Goal: Transaction & Acquisition: Purchase product/service

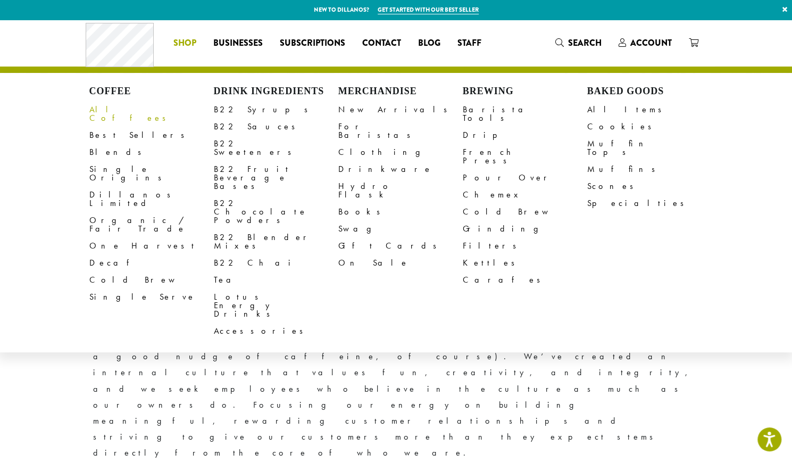
click at [119, 108] on link "All Coffees" at bounding box center [151, 114] width 125 height 26
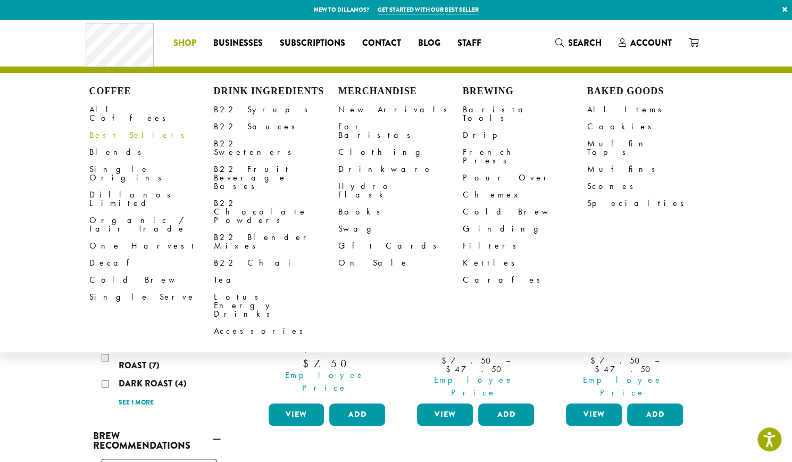
click at [110, 127] on link "Best Sellers" at bounding box center [151, 135] width 125 height 17
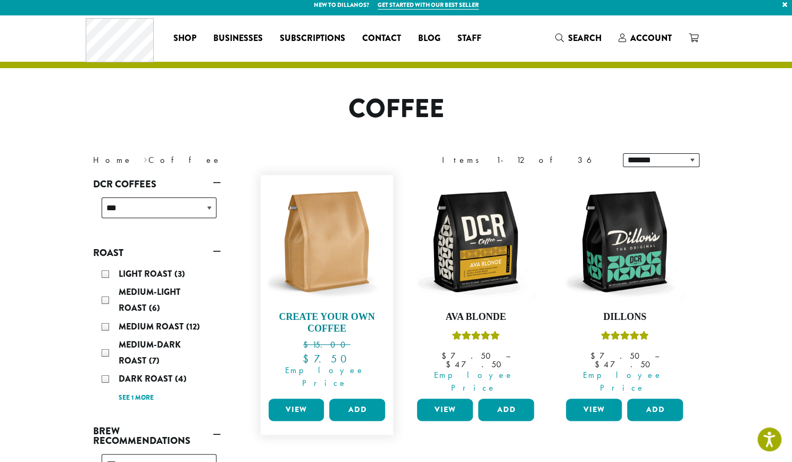
scroll to position [167, 0]
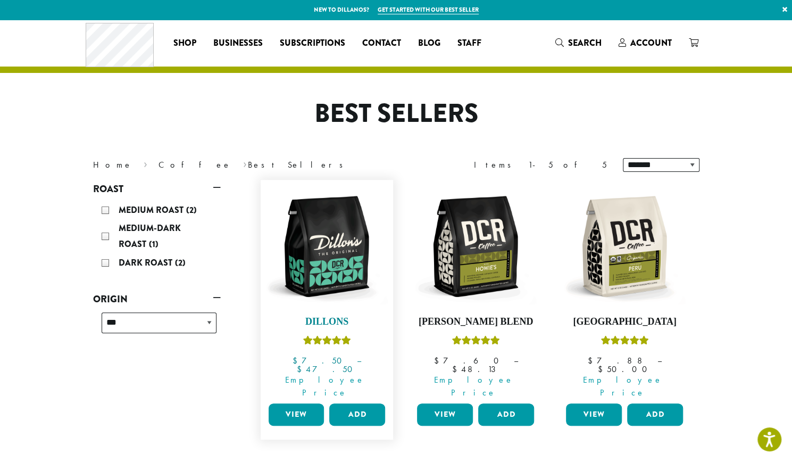
click at [316, 241] on img at bounding box center [327, 246] width 122 height 122
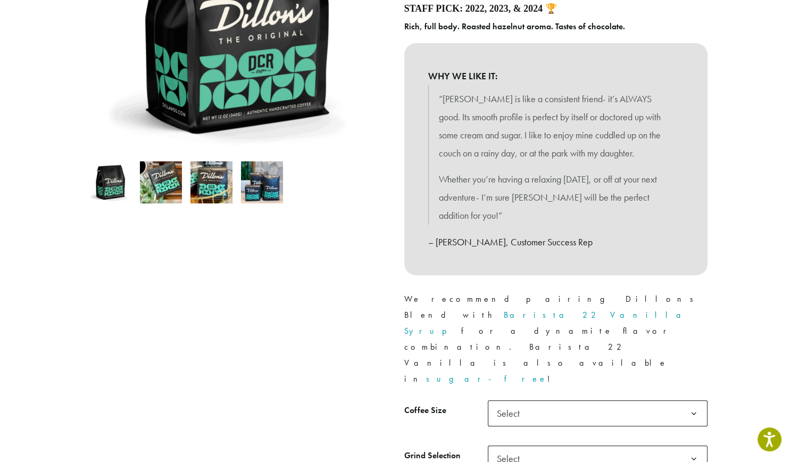
scroll to position [319, 0]
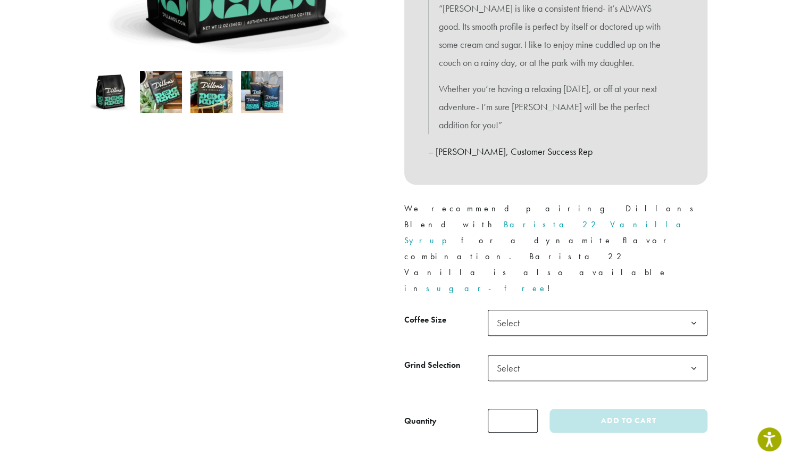
click at [532, 310] on span "Select" at bounding box center [598, 323] width 220 height 26
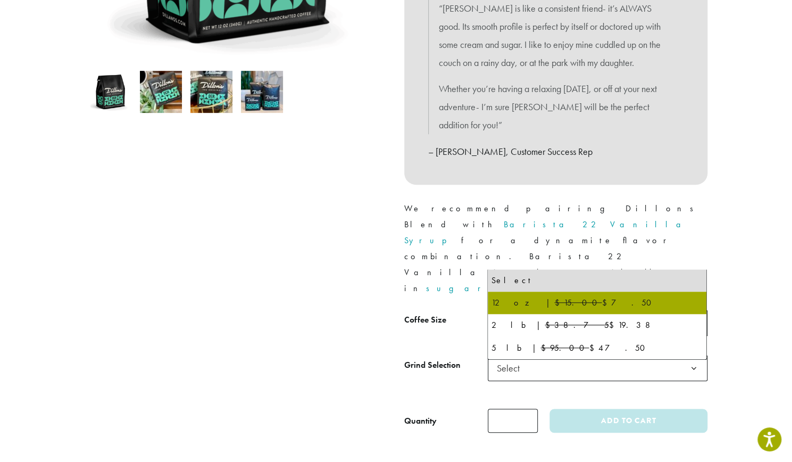
select select "*********"
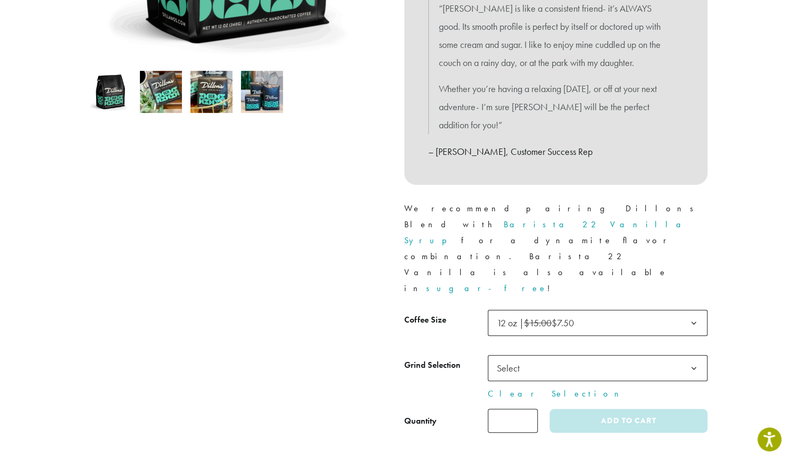
click at [323, 280] on div at bounding box center [236, 116] width 319 height 633
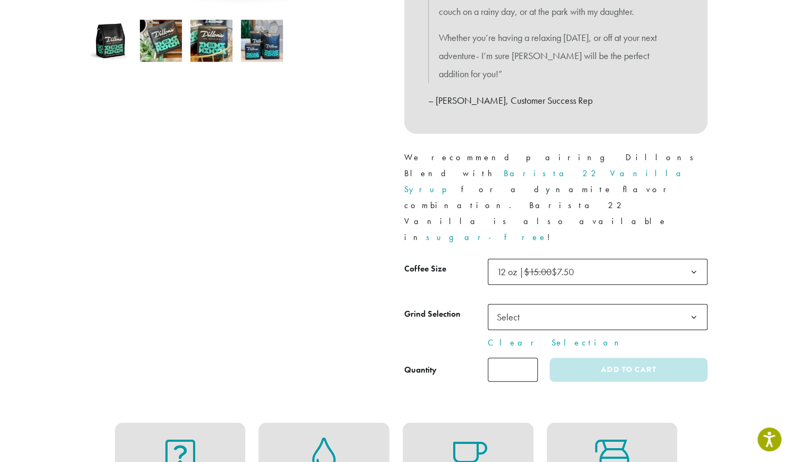
scroll to position [426, 0]
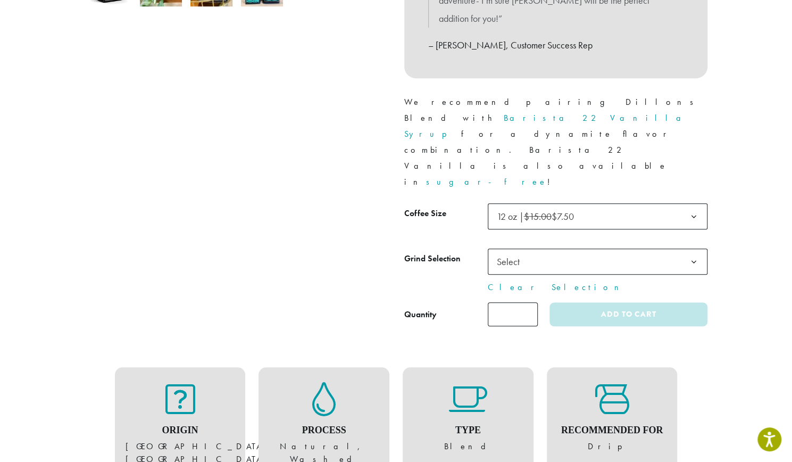
click at [531, 302] on input "*" at bounding box center [513, 314] width 50 height 24
type input "*"
click at [531, 302] on input "*" at bounding box center [513, 314] width 50 height 24
click at [329, 206] on div at bounding box center [236, 10] width 319 height 633
click at [501, 251] on span "Select" at bounding box center [512, 261] width 38 height 21
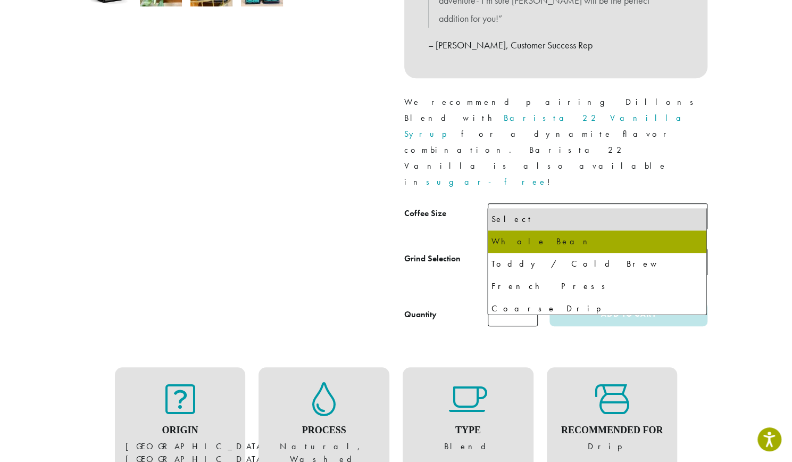
select select "*********"
select select "**********"
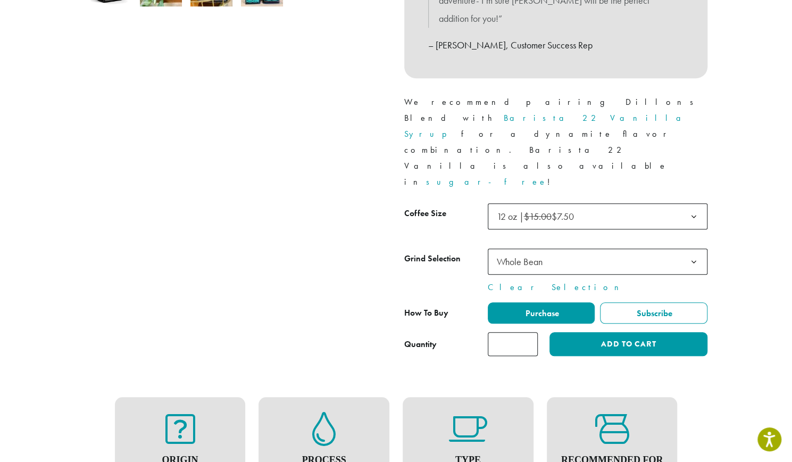
click at [245, 157] on div at bounding box center [236, 25] width 319 height 663
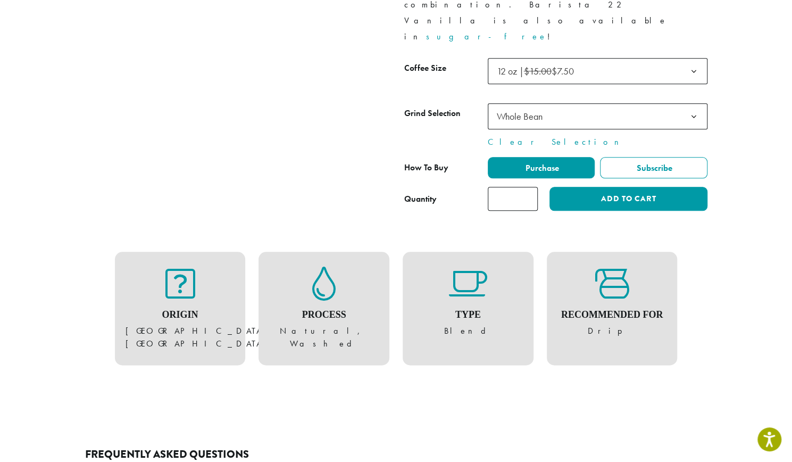
scroll to position [585, 0]
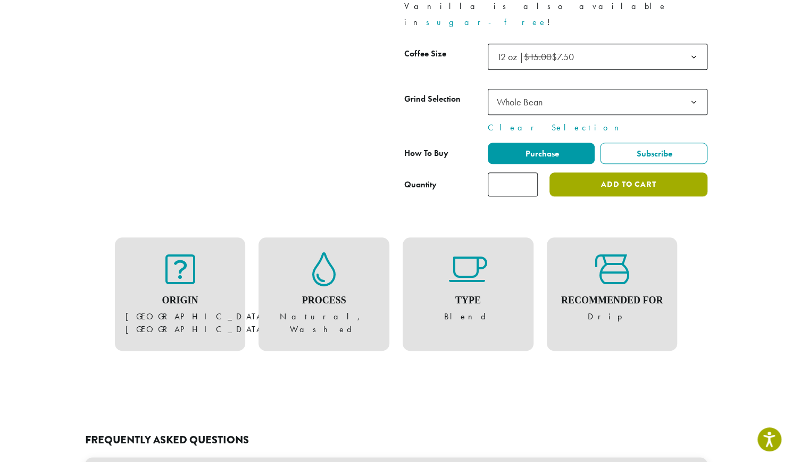
click at [638, 172] on button "Add to cart" at bounding box center [629, 184] width 158 height 24
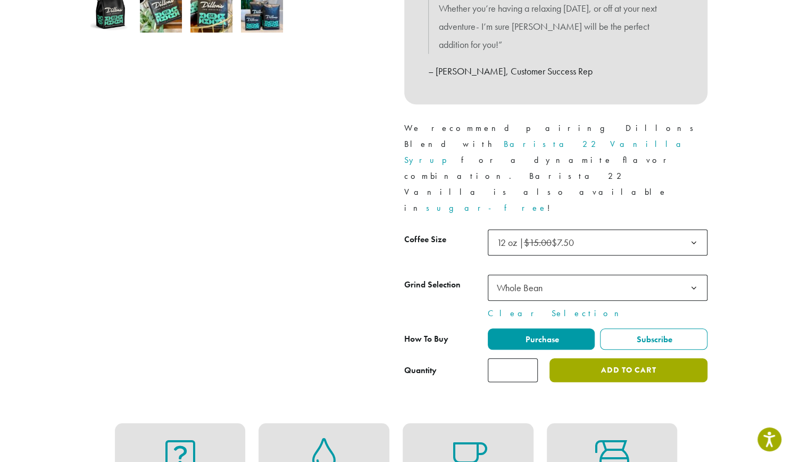
scroll to position [160, 0]
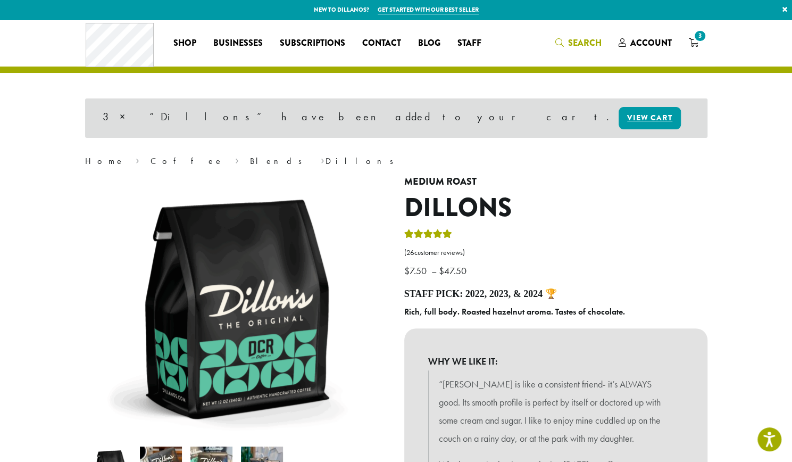
click at [553, 39] on link "Search" at bounding box center [578, 43] width 63 height 18
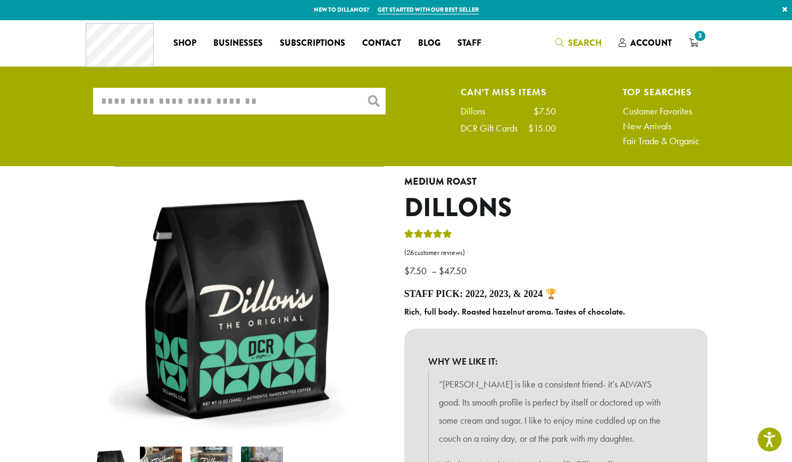
click at [264, 108] on input "What are you searching for?" at bounding box center [239, 101] width 293 height 27
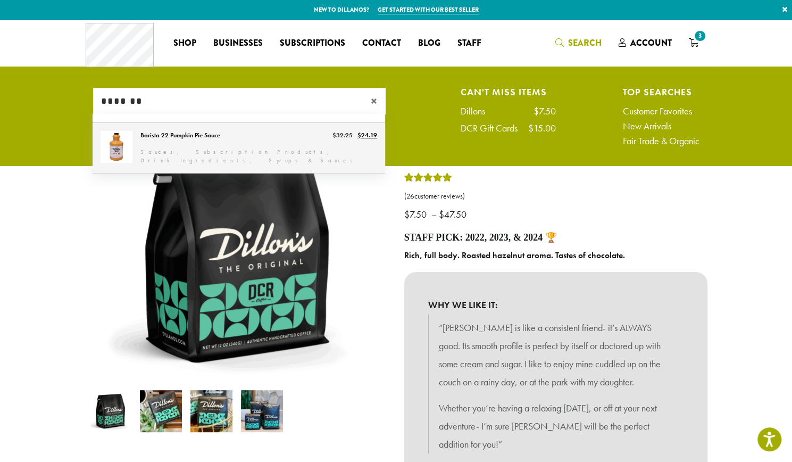
type input "*******"
click at [185, 147] on link "Barista 22 Pumpkin Pie Sauce" at bounding box center [239, 148] width 293 height 50
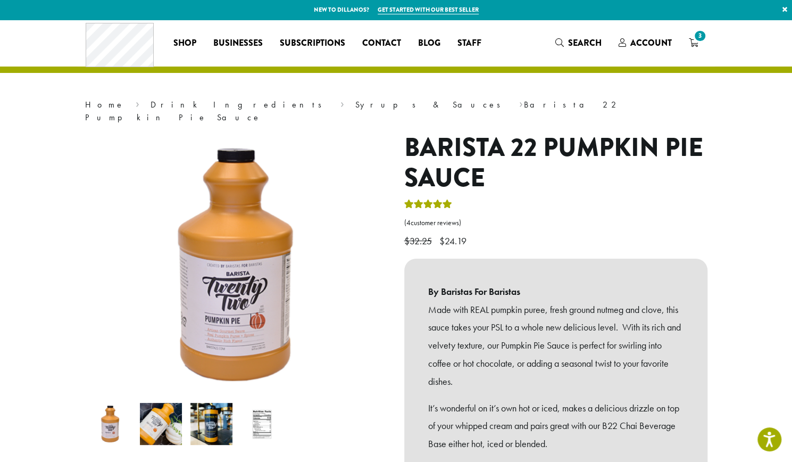
click at [208, 406] on img at bounding box center [212, 424] width 42 height 42
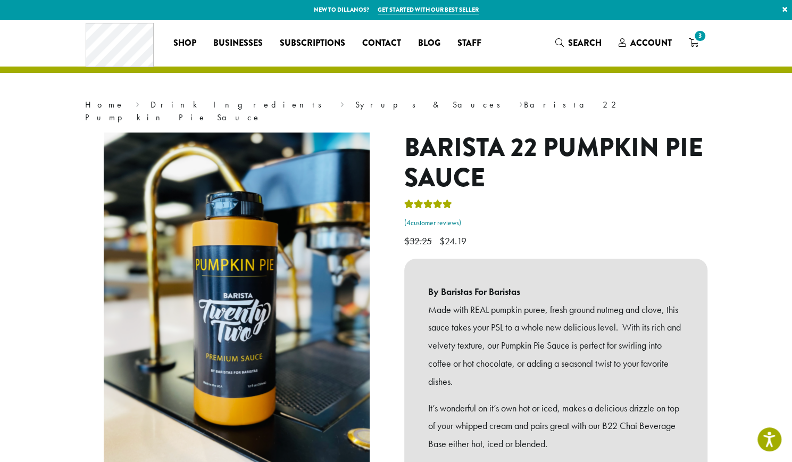
click at [437, 218] on link "( 4 customer reviews)" at bounding box center [555, 223] width 303 height 11
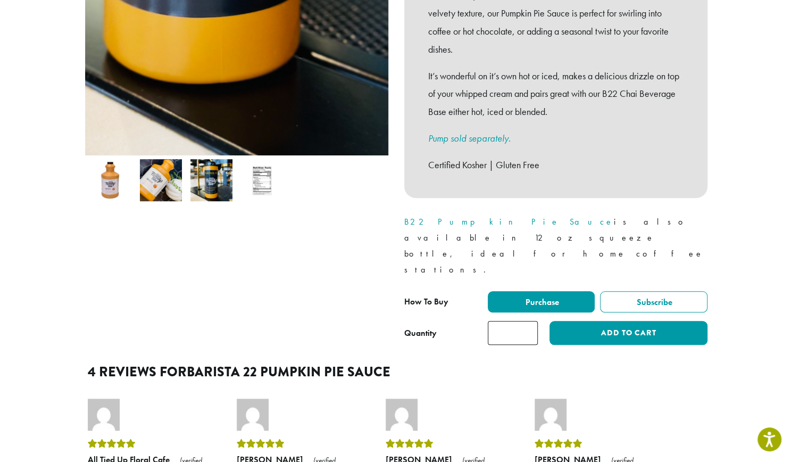
scroll to position [332, 0]
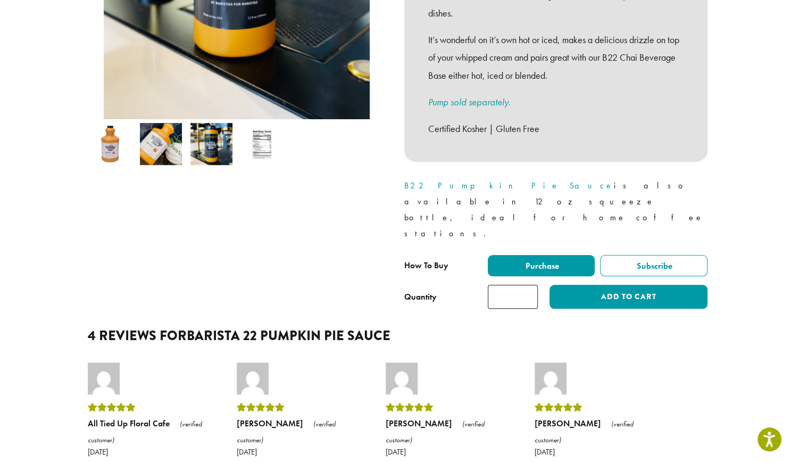
scroll to position [373, 0]
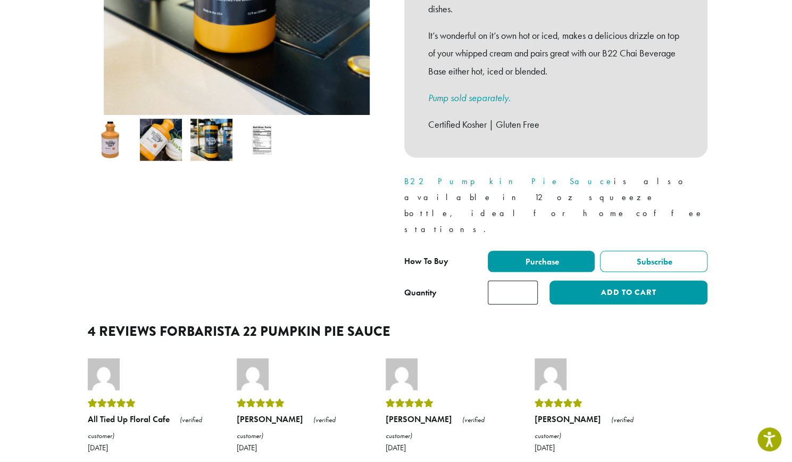
click at [465, 176] on link "B22 Pumpkin Pie Sauce" at bounding box center [509, 181] width 210 height 11
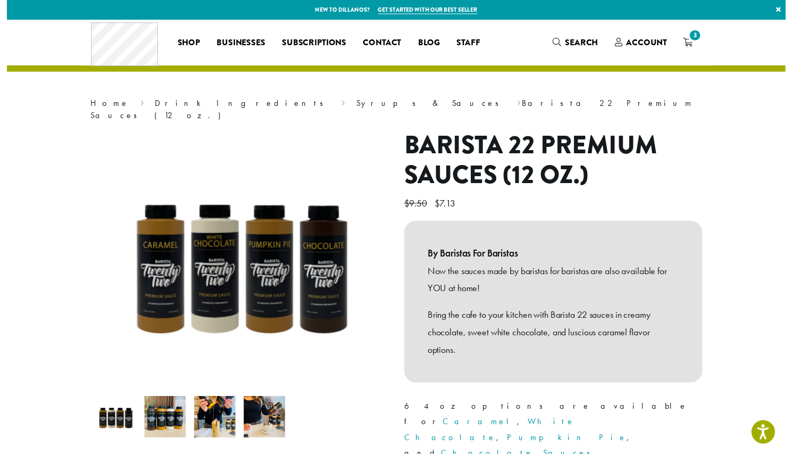
scroll to position [106, 0]
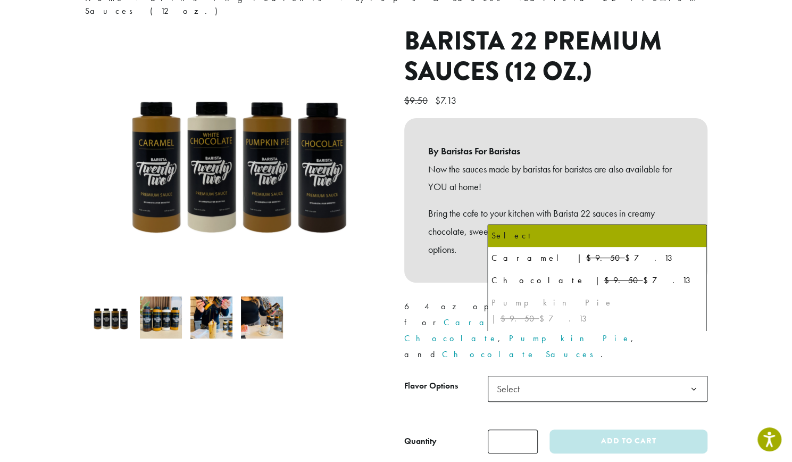
click at [585, 376] on span "Select" at bounding box center [598, 389] width 220 height 26
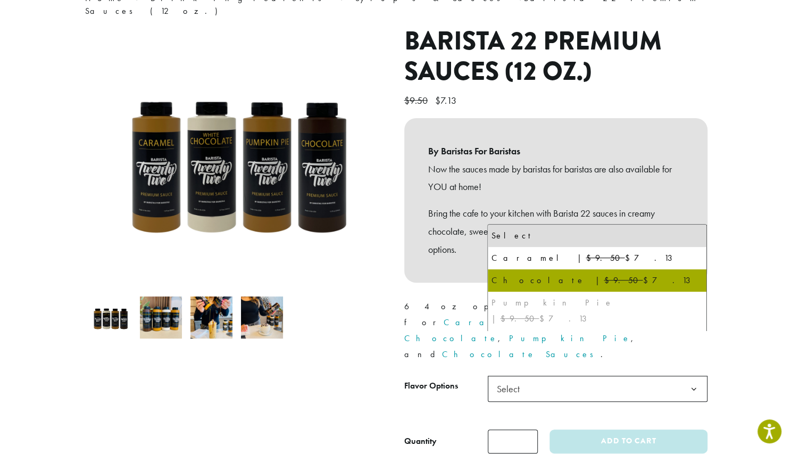
click at [572, 302] on div "Pumpkin Pie | $9.50 $7.13" at bounding box center [597, 311] width 212 height 32
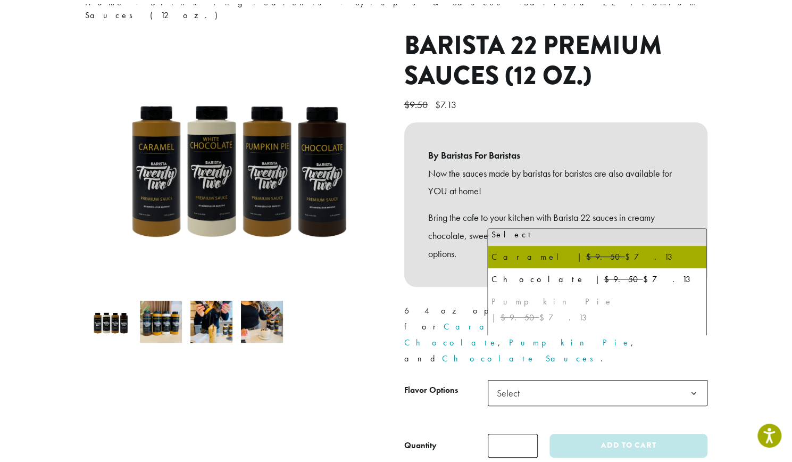
scroll to position [0, 0]
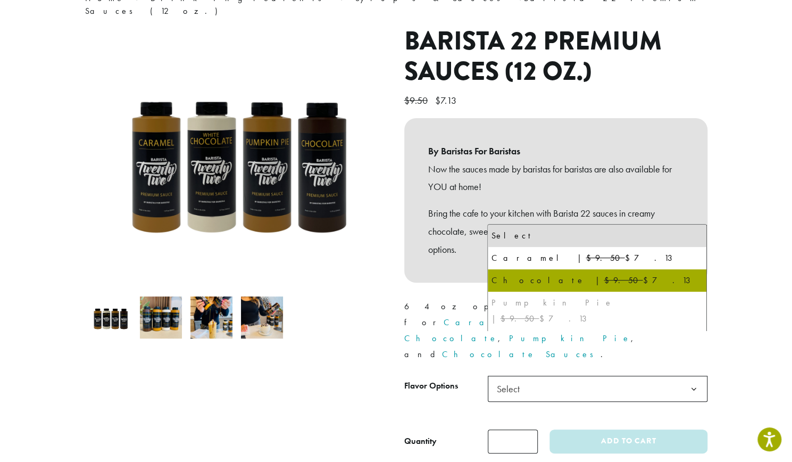
click at [323, 357] on div at bounding box center [236, 239] width 319 height 427
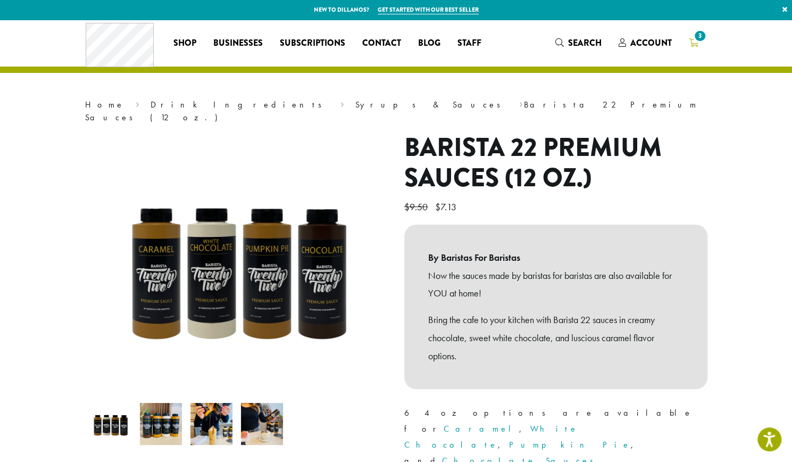
click at [692, 44] on icon "3" at bounding box center [694, 42] width 10 height 9
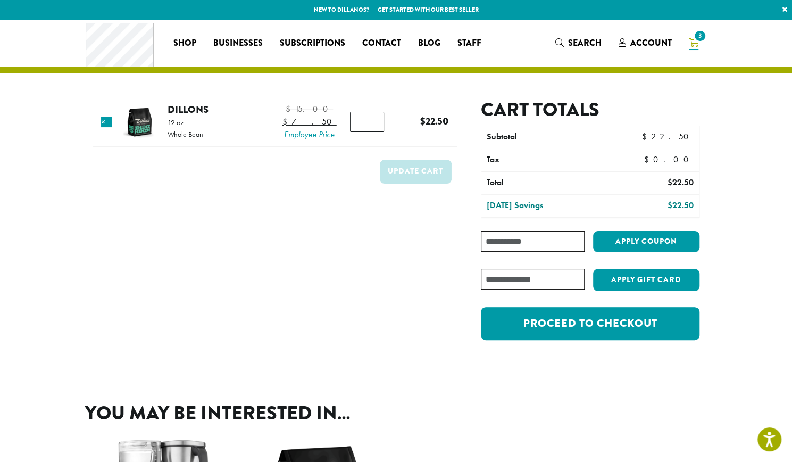
click at [511, 244] on input "Coupon:" at bounding box center [532, 241] width 103 height 21
paste input "**********"
type input "**********"
click at [616, 244] on button "Apply coupon" at bounding box center [646, 242] width 106 height 22
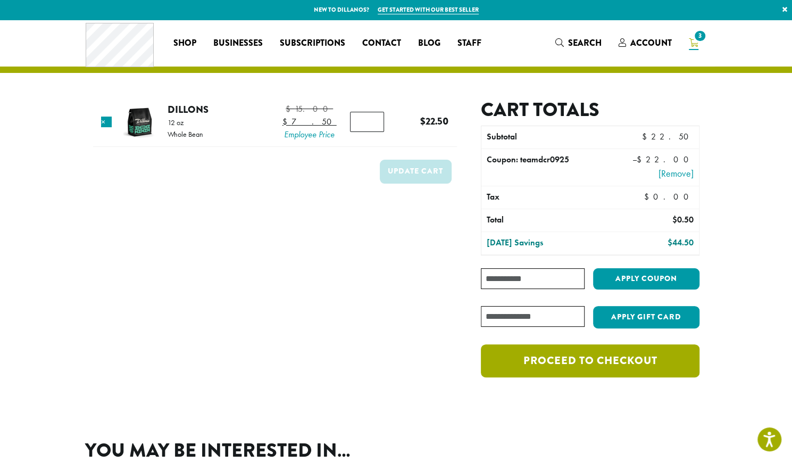
click at [592, 362] on link "Proceed to checkout" at bounding box center [590, 360] width 218 height 33
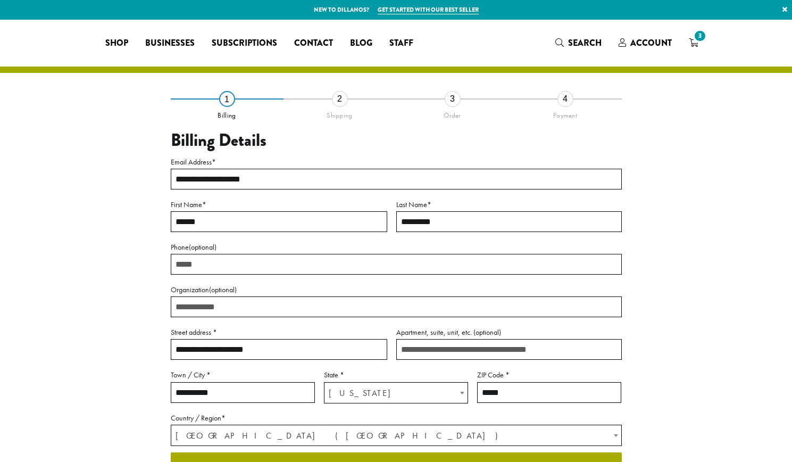
select select "**"
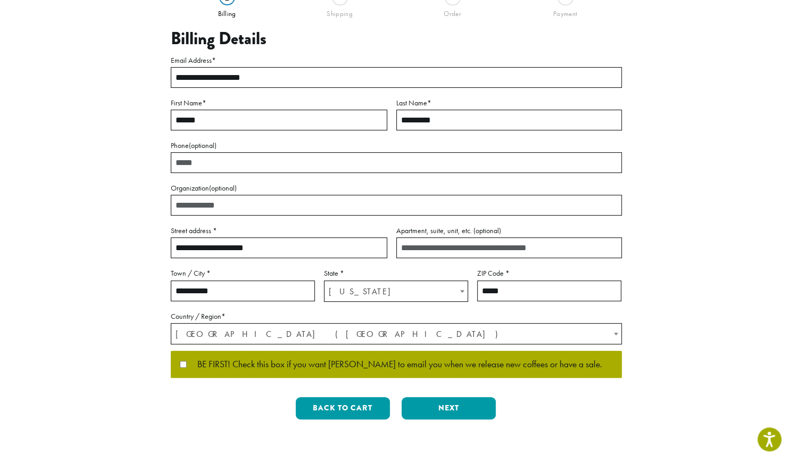
scroll to position [103, 0]
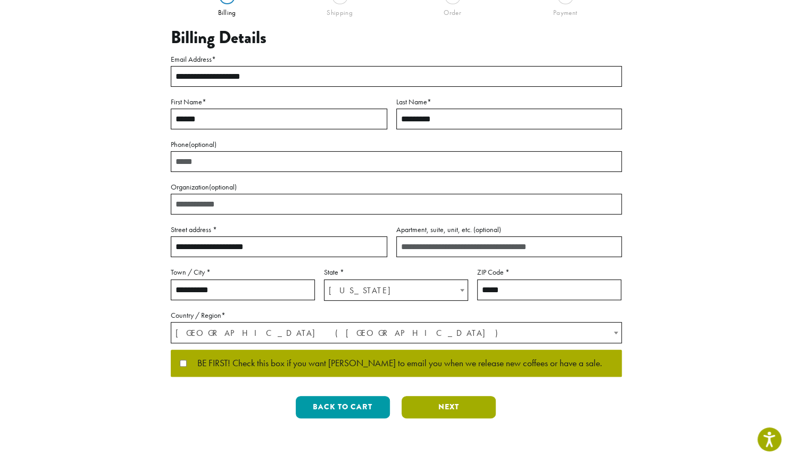
click at [439, 410] on button "Next" at bounding box center [449, 407] width 94 height 22
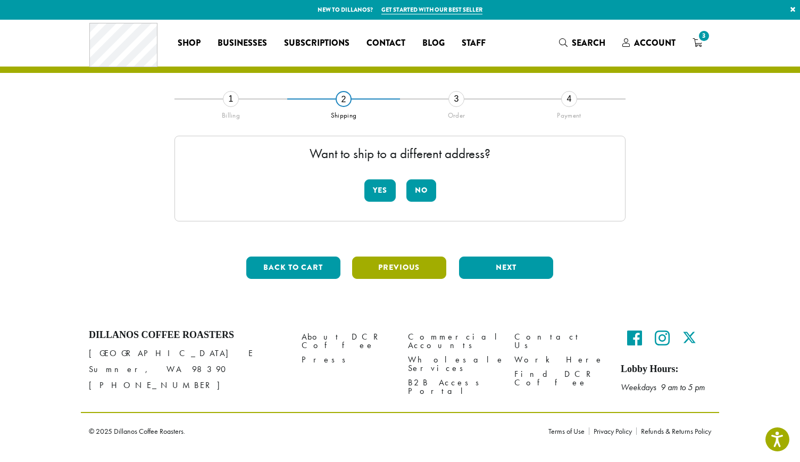
click at [409, 260] on button "Previous" at bounding box center [399, 268] width 94 height 22
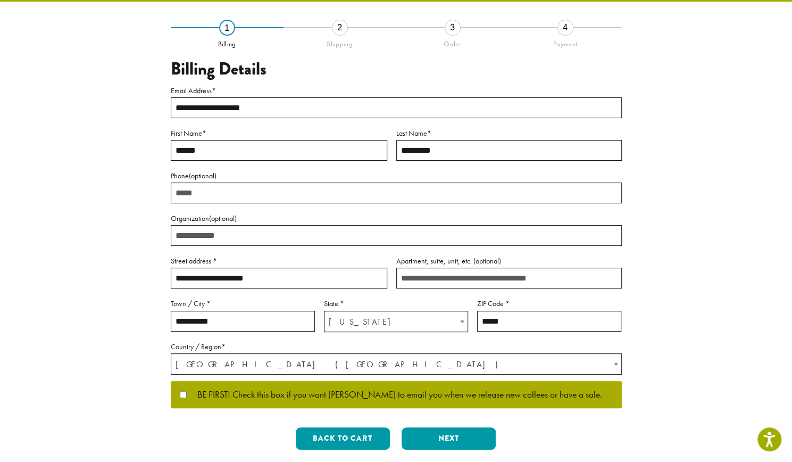
scroll to position [72, 0]
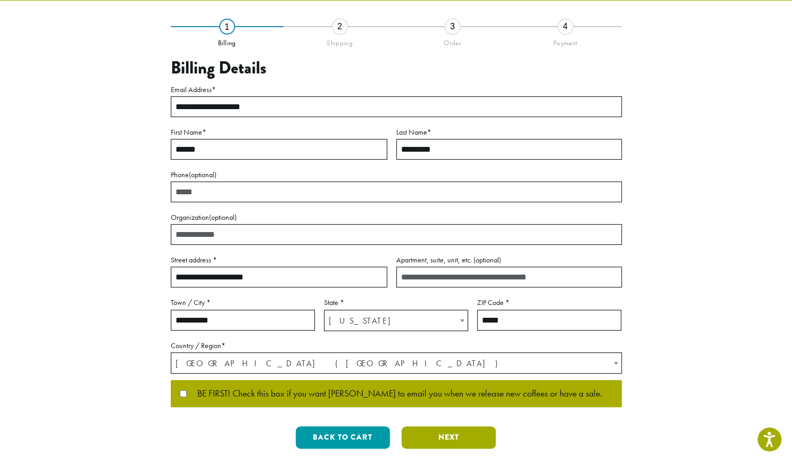
click at [451, 437] on button "Next" at bounding box center [449, 437] width 94 height 22
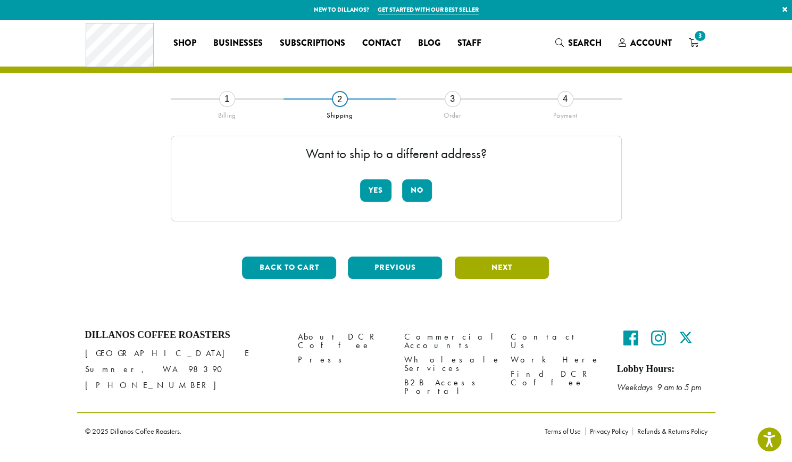
scroll to position [0, 0]
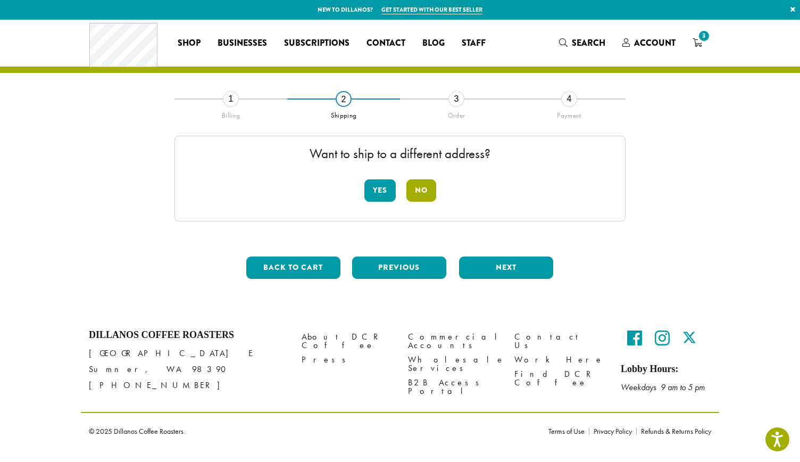
click at [416, 188] on button "No" at bounding box center [422, 190] width 30 height 22
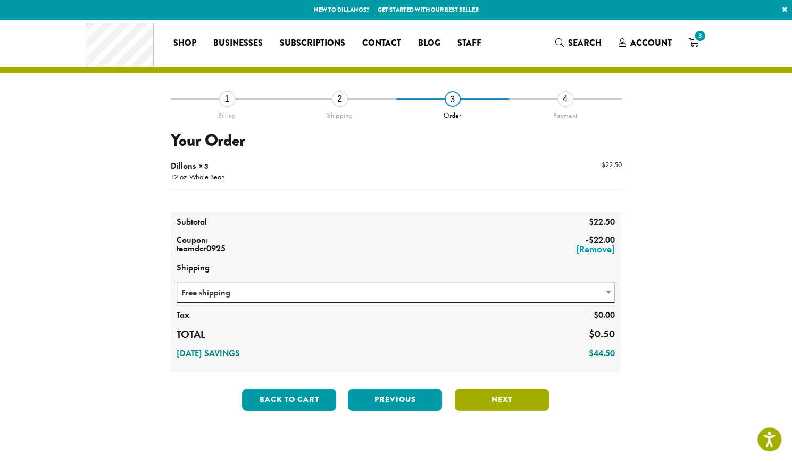
click at [496, 400] on button "Next" at bounding box center [502, 399] width 94 height 22
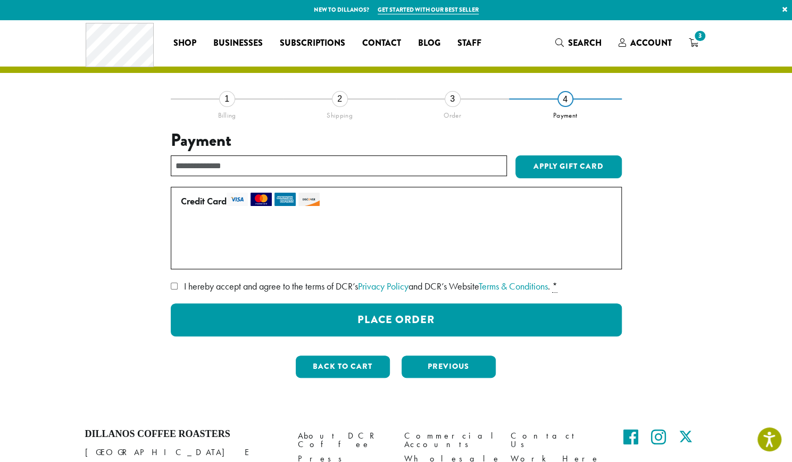
click at [236, 255] on label "Use a new card" at bounding box center [394, 254] width 427 height 17
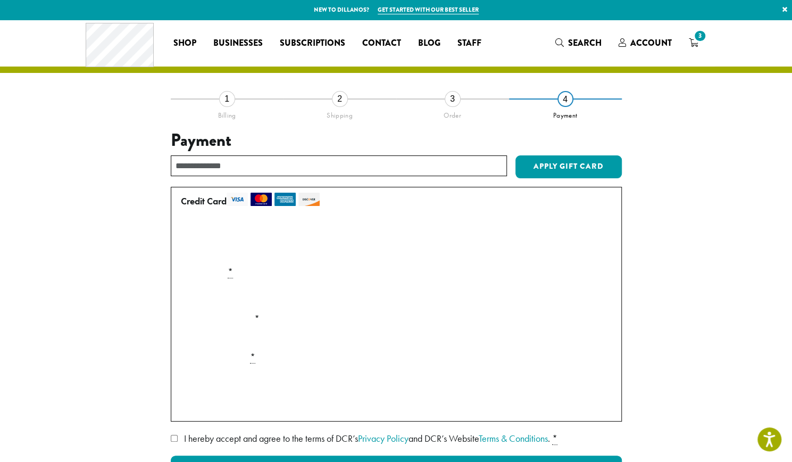
click at [363, 244] on p "Manage Payment Methods • • • 5599 (expires 07/25) Use a new card" at bounding box center [397, 243] width 440 height 39
click at [39, 336] on section "**********" at bounding box center [396, 292] width 792 height 545
click at [92, 315] on div "**********" at bounding box center [396, 292] width 639 height 545
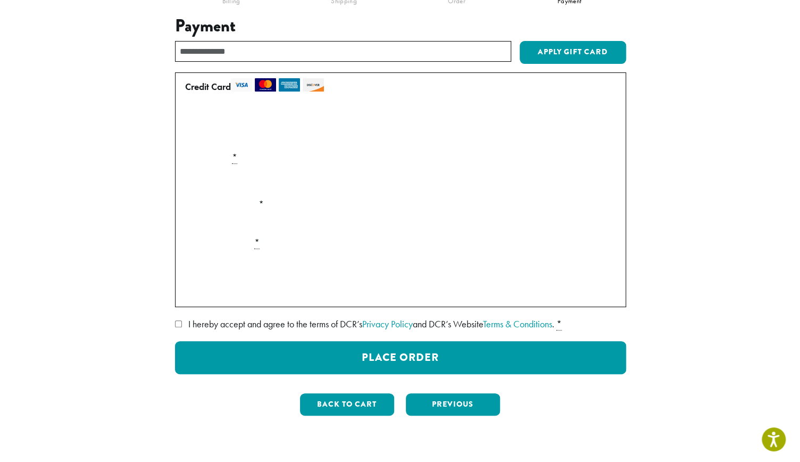
scroll to position [115, 0]
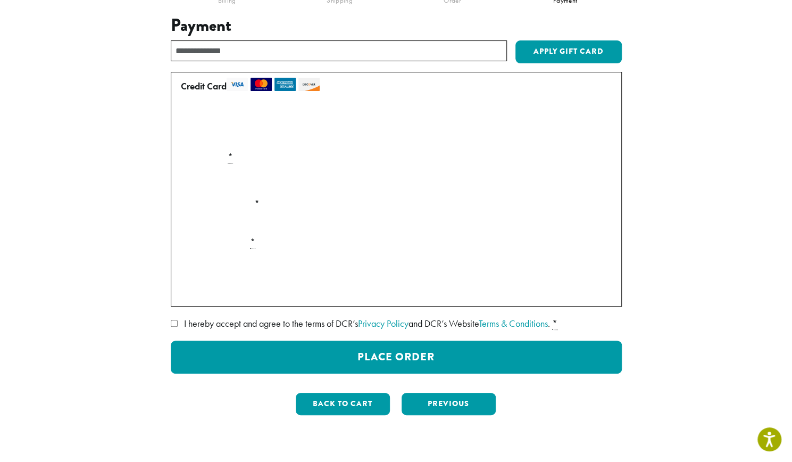
click at [180, 292] on p "Securely Save to Account" at bounding box center [397, 290] width 440 height 20
click at [126, 315] on div "**********" at bounding box center [396, 204] width 607 height 441
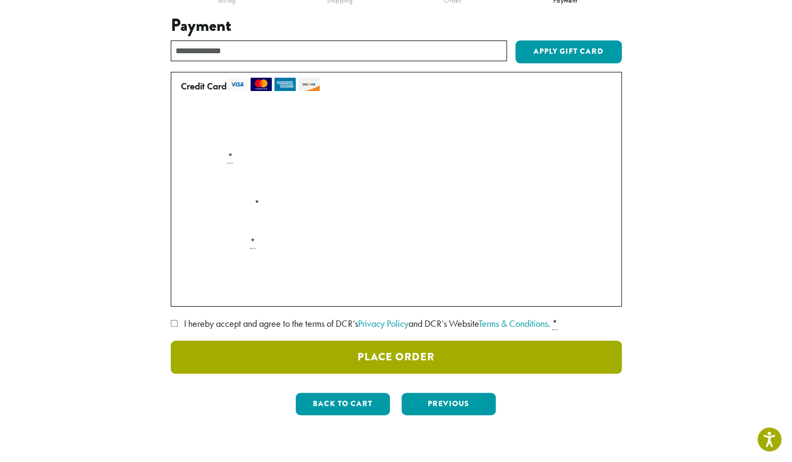
click at [270, 357] on button "Place Order" at bounding box center [396, 357] width 451 height 33
